Goal: Communication & Community: Answer question/provide support

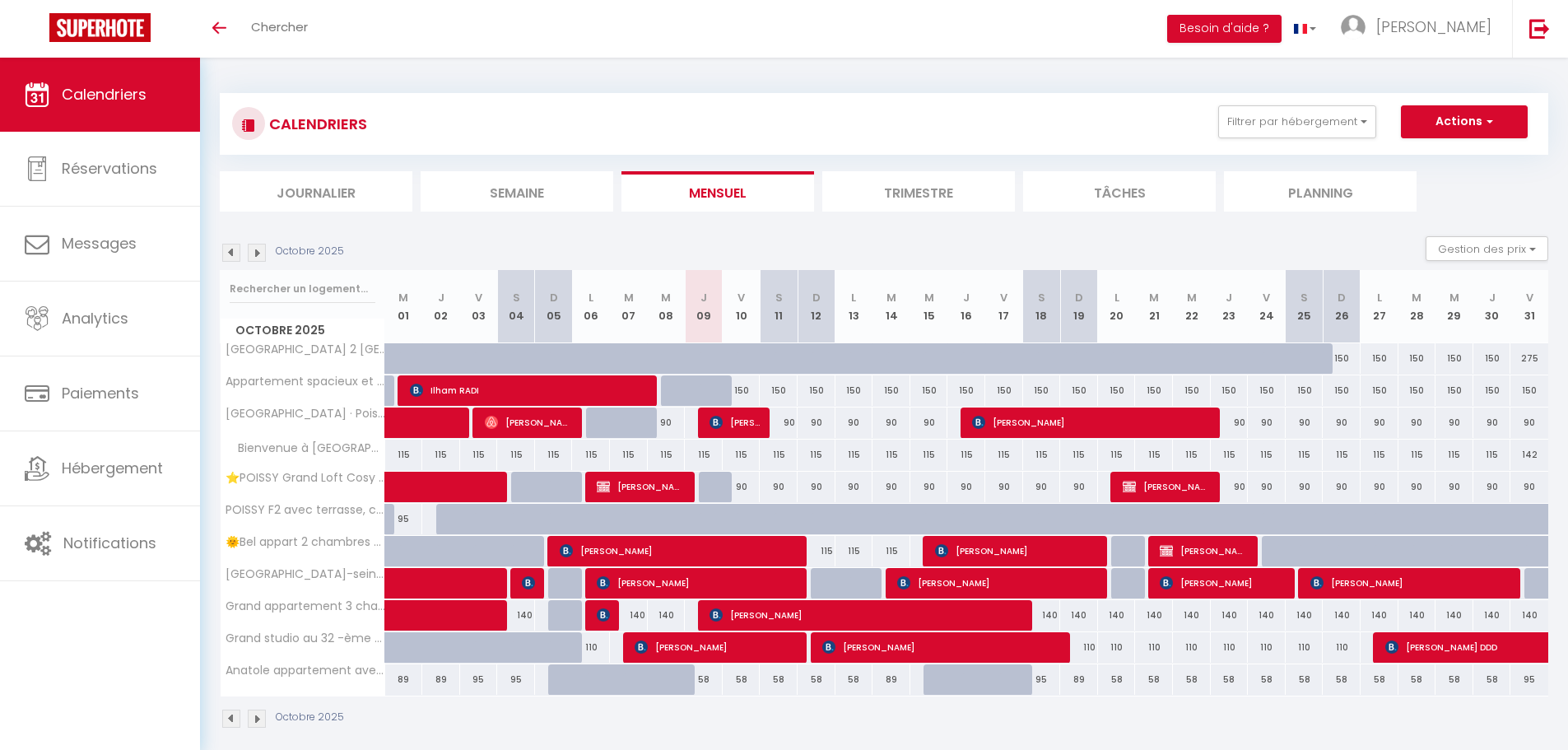
click at [139, 98] on span "Calendriers" at bounding box center [104, 94] width 85 height 21
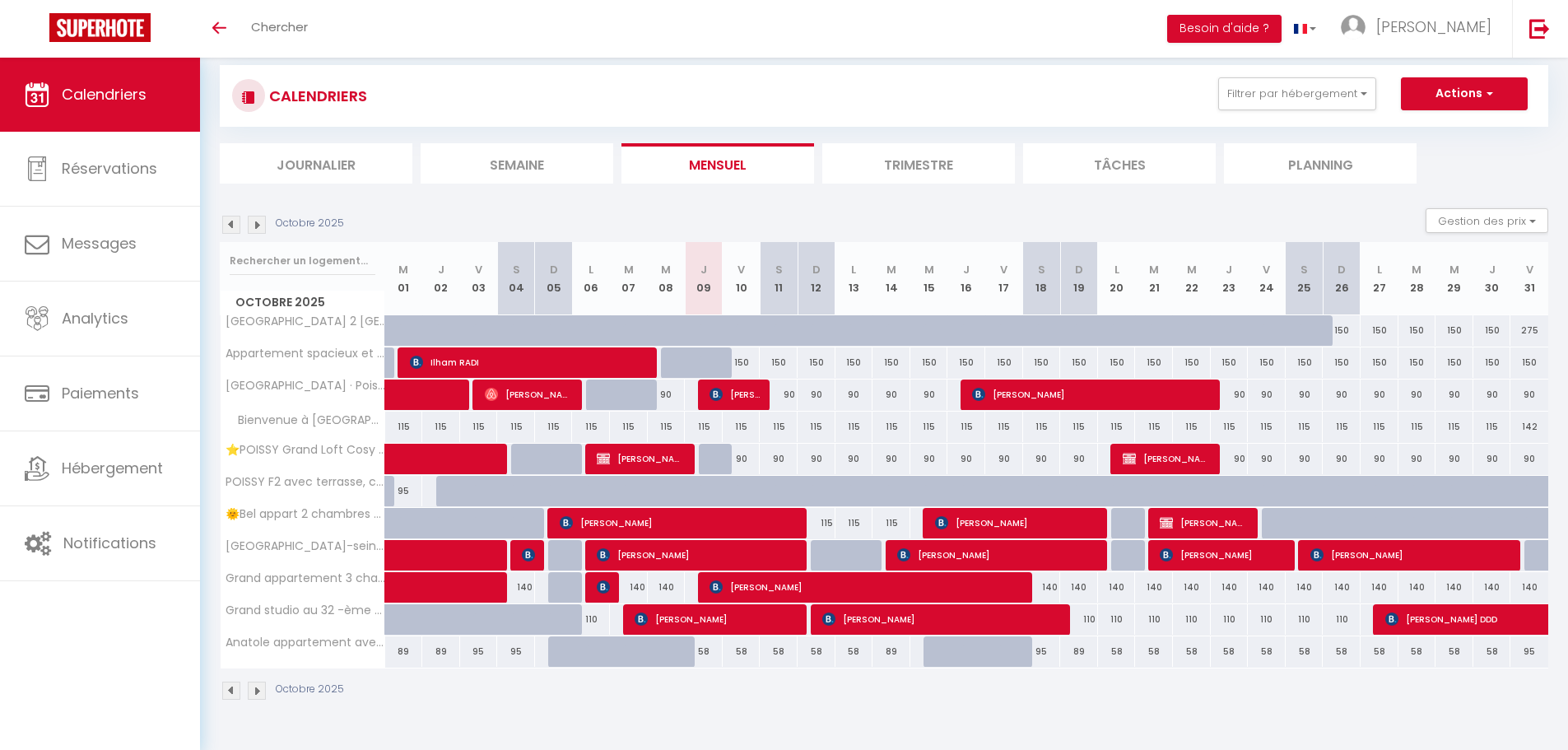
scroll to position [58, 0]
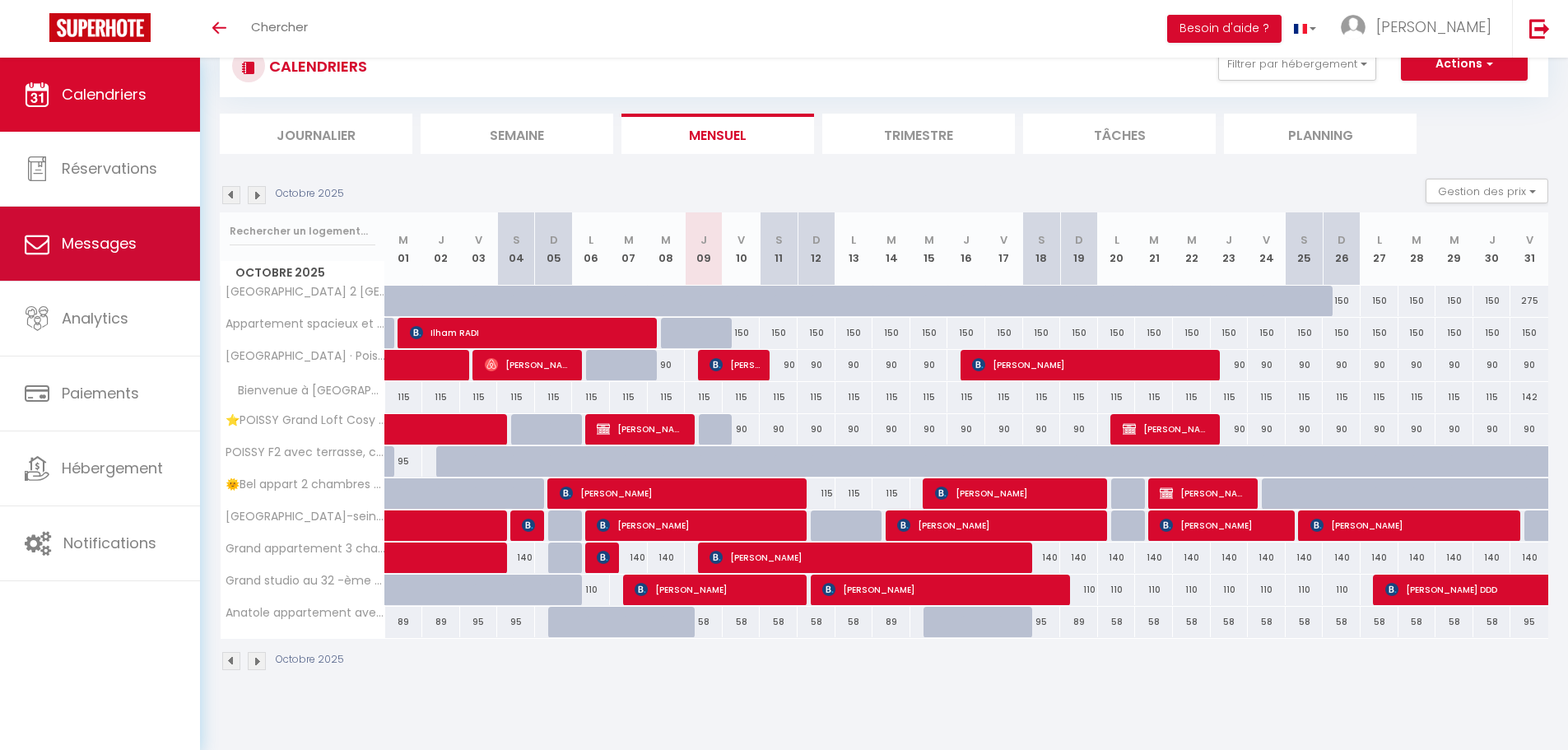
click at [82, 246] on span "Messages" at bounding box center [99, 243] width 75 height 21
select select "message"
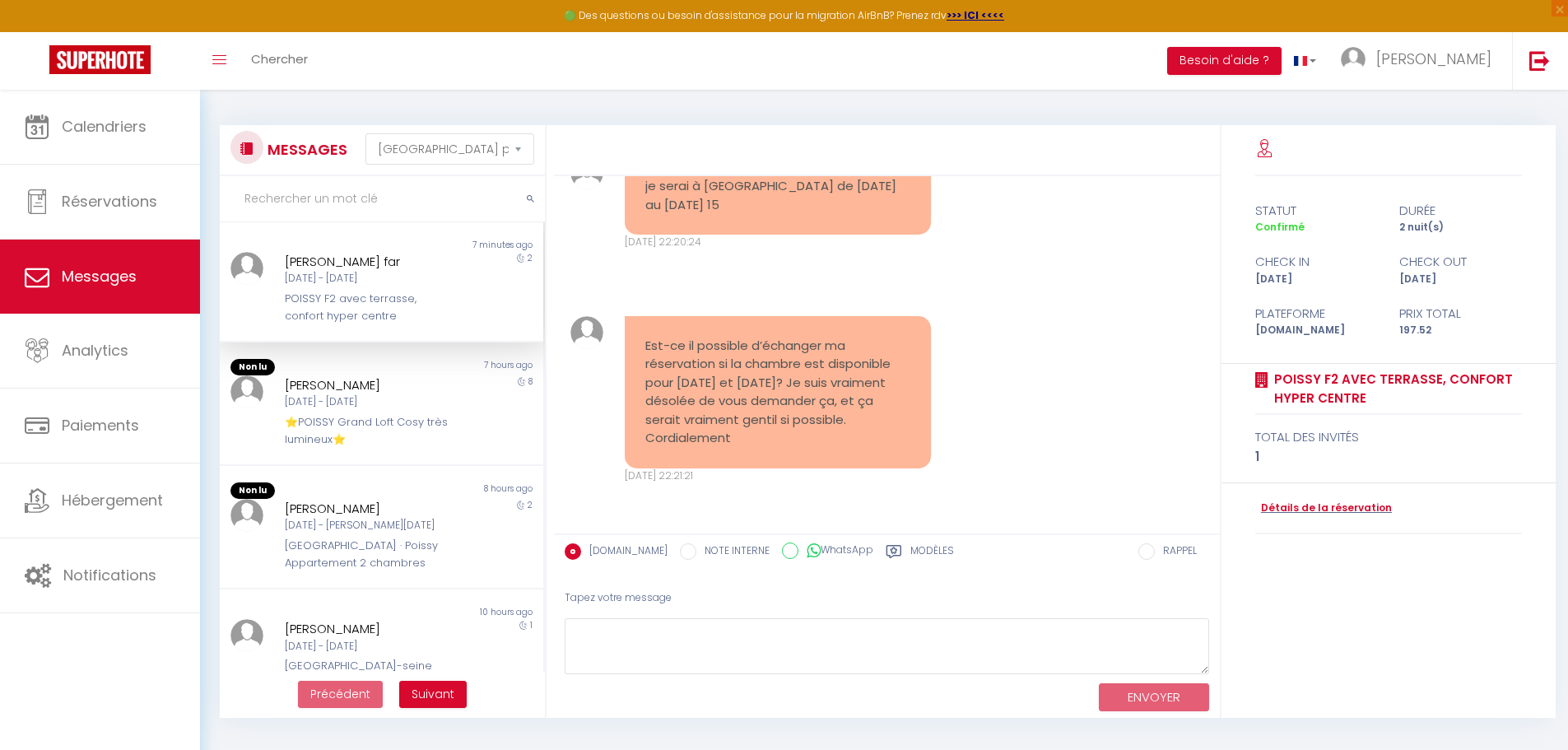
scroll to position [1386, 0]
click at [713, 636] on textarea at bounding box center [887, 646] width 645 height 57
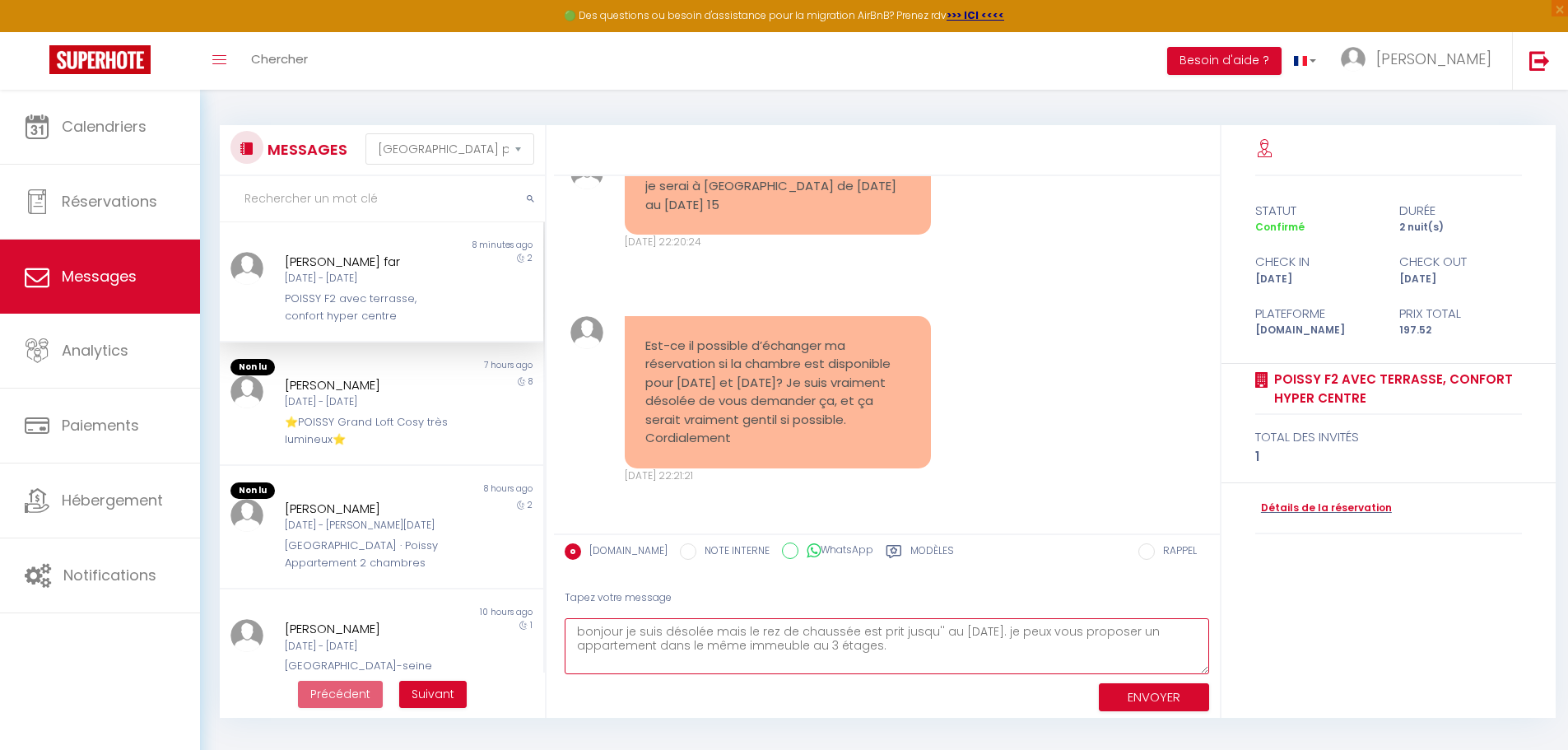
click at [885, 647] on textarea "bonjour je suis désolée mais le rez de chaussée est prit jusqu'' au [DATE]. je …" at bounding box center [887, 646] width 645 height 57
type textarea "bonjour je suis désolée mais le rez de chaussée est prit jusqu'' au [DATE]. je …"
click at [1137, 697] on button "ENVOYER" at bounding box center [1154, 698] width 110 height 29
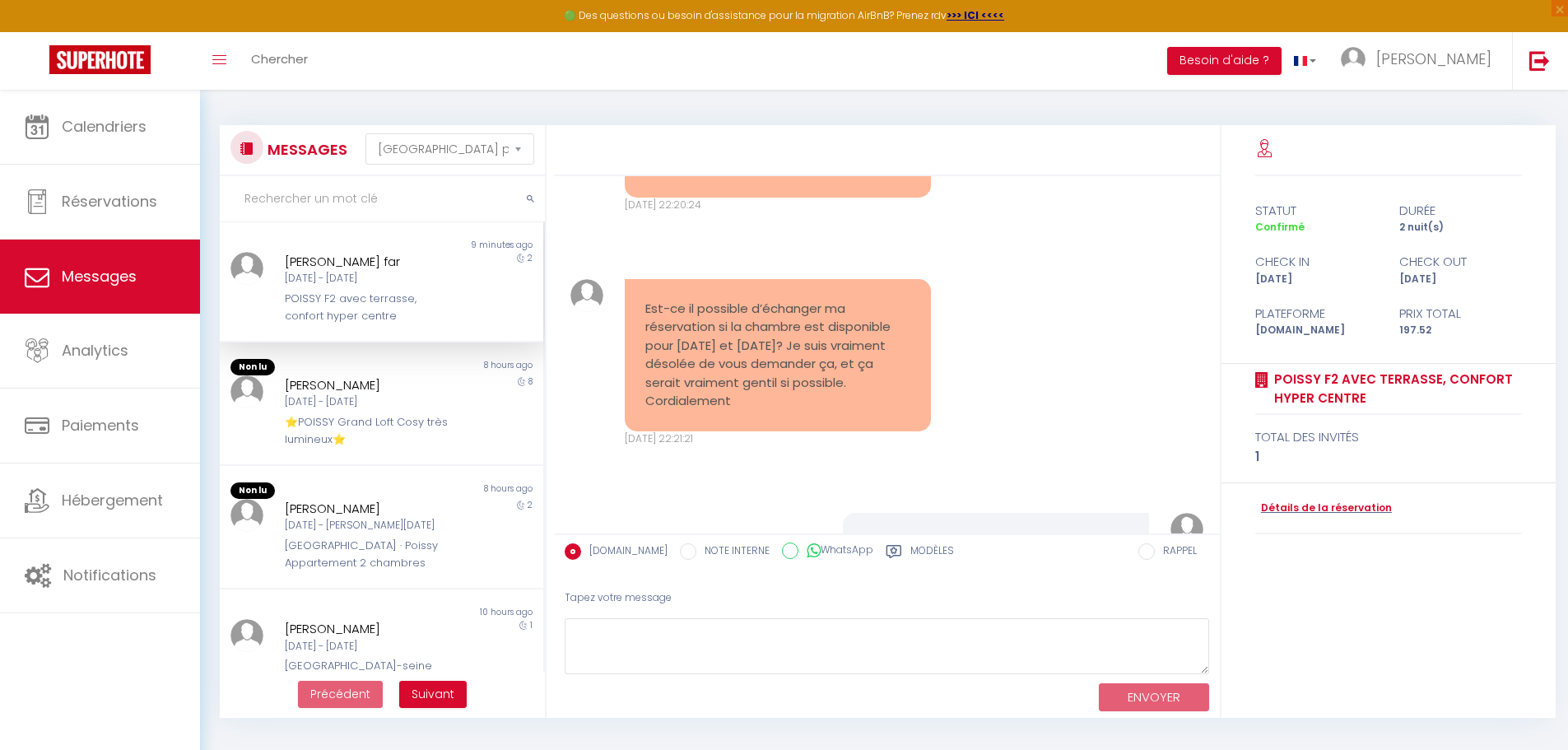
scroll to position [1600, 0]
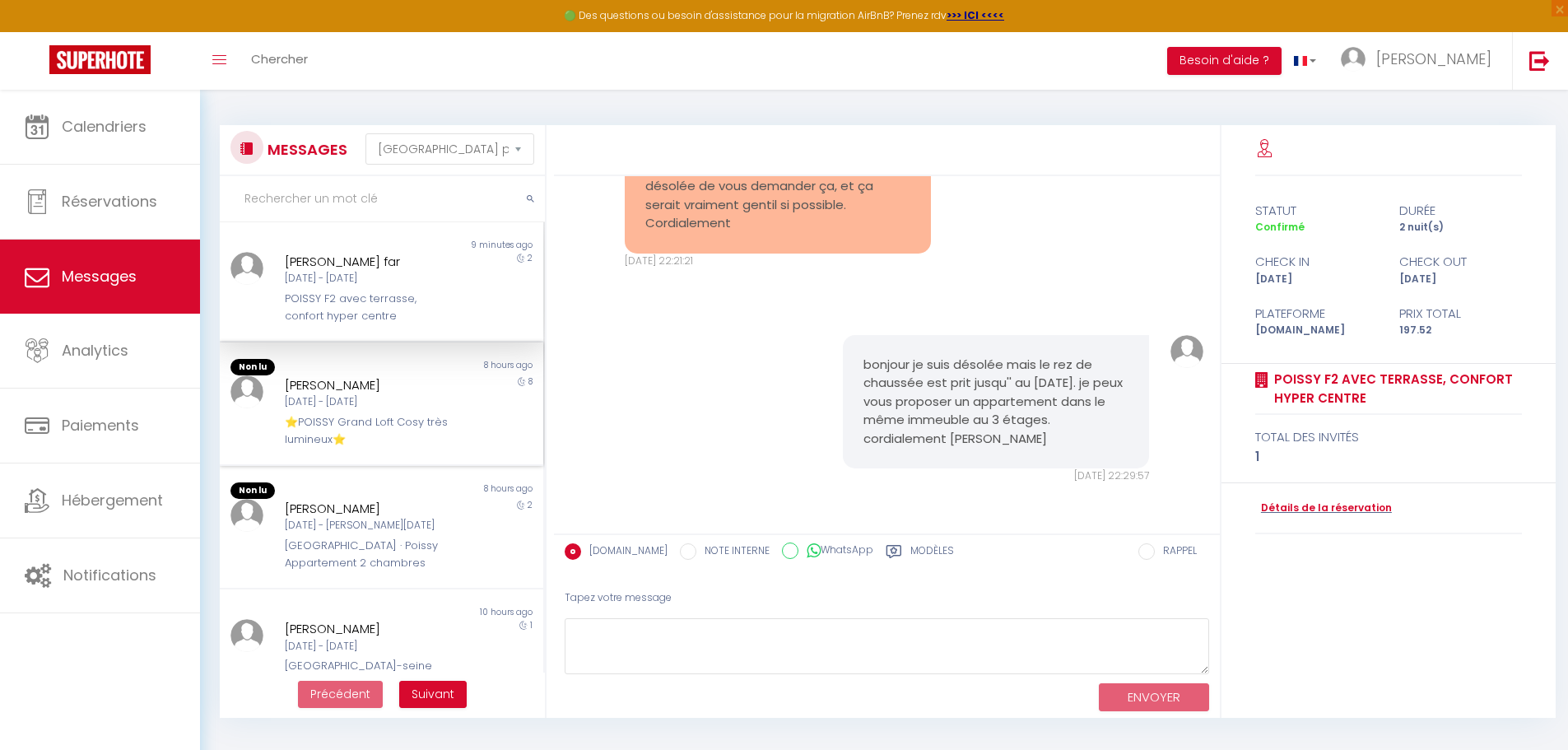
click at [377, 399] on div "[DATE] - [DATE]" at bounding box center [368, 402] width 168 height 15
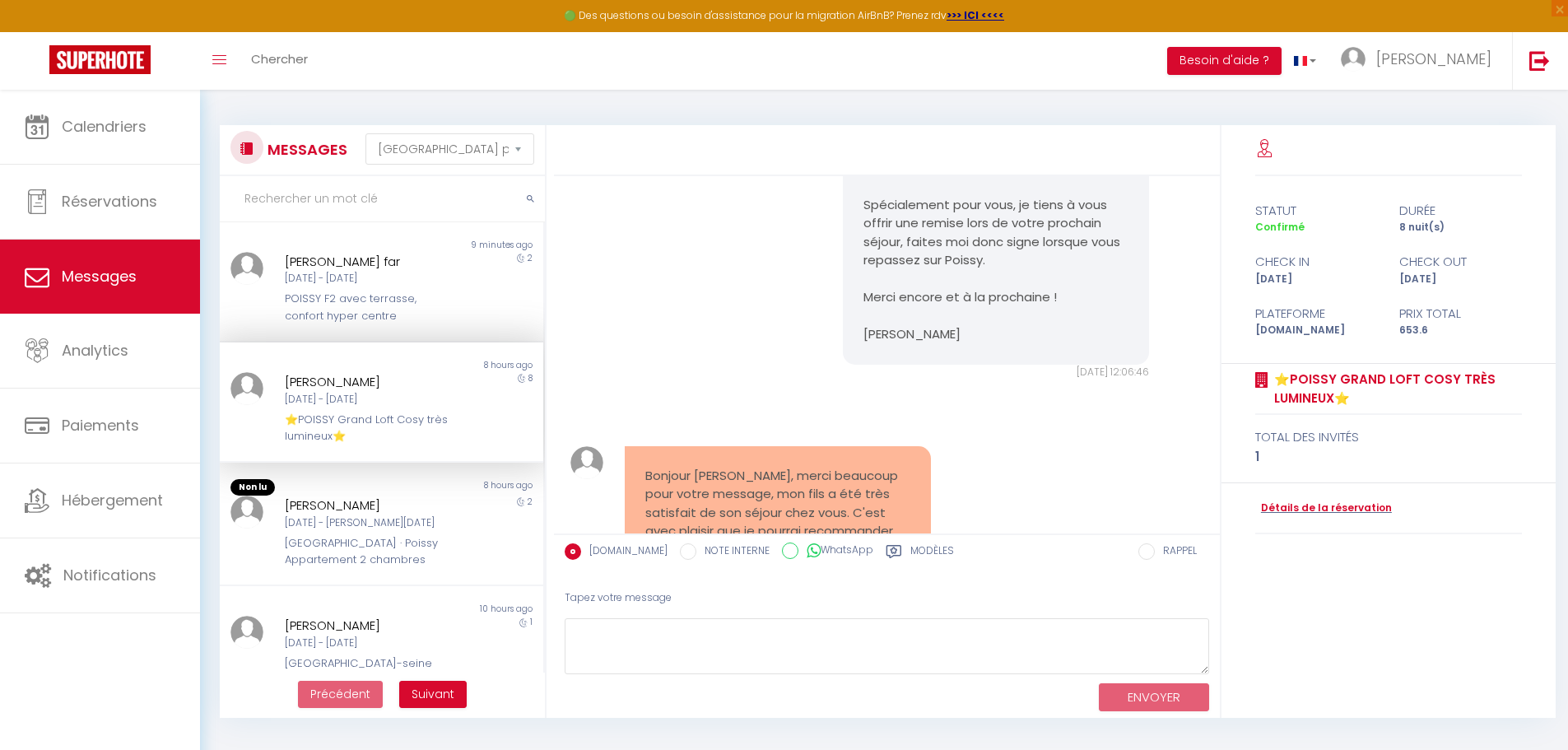
scroll to position [5820, 0]
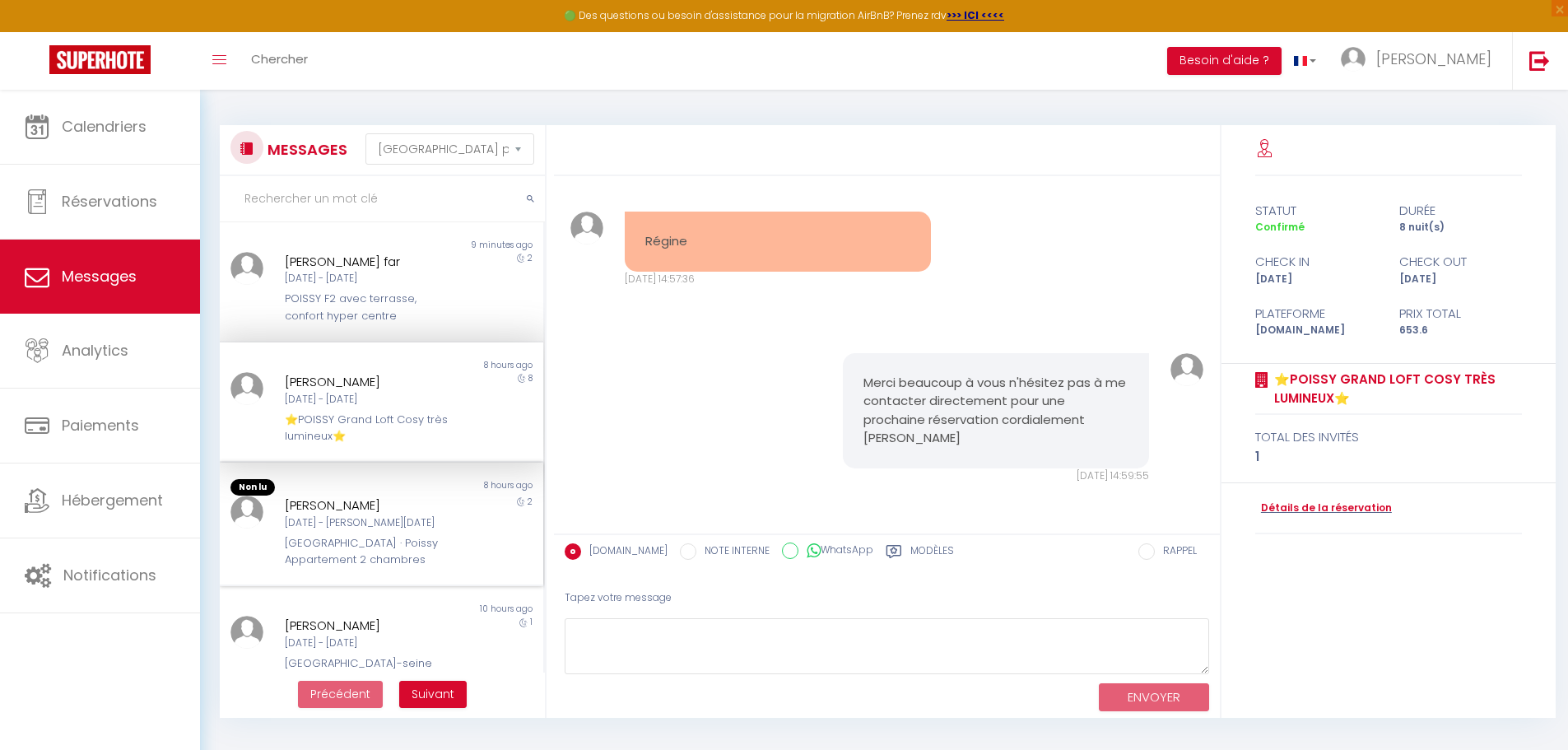
click at [306, 517] on div "[DATE] - [PERSON_NAME][DATE]" at bounding box center [368, 522] width 168 height 15
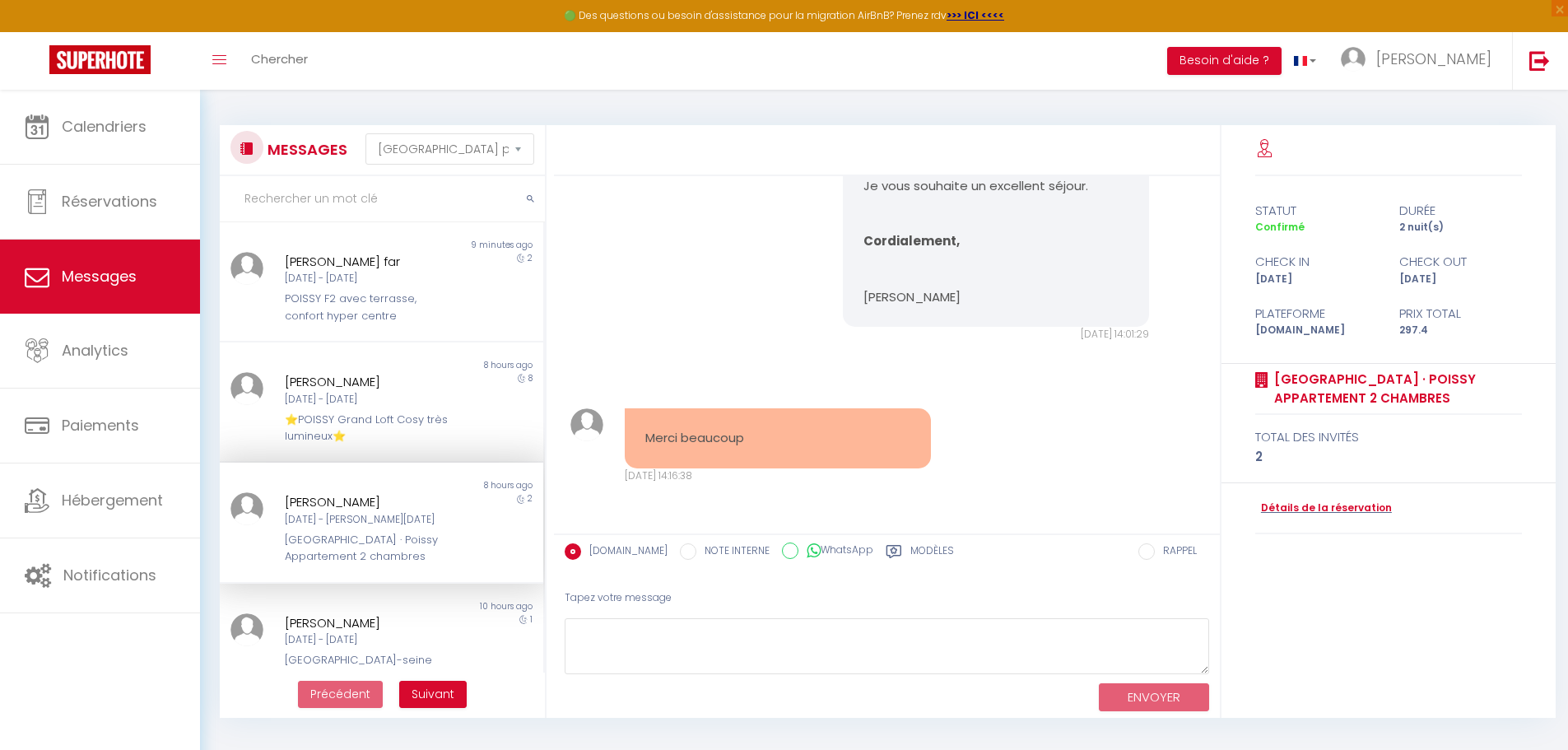
scroll to position [5217, 0]
